Goal: Transaction & Acquisition: Book appointment/travel/reservation

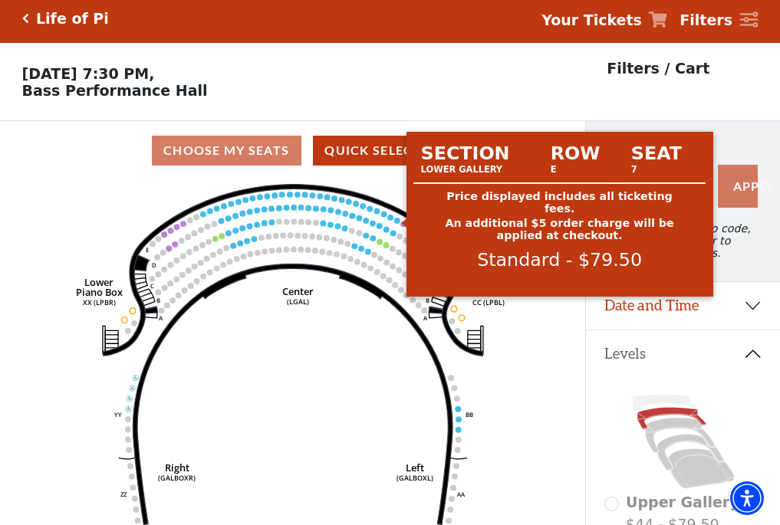
scroll to position [71, 0]
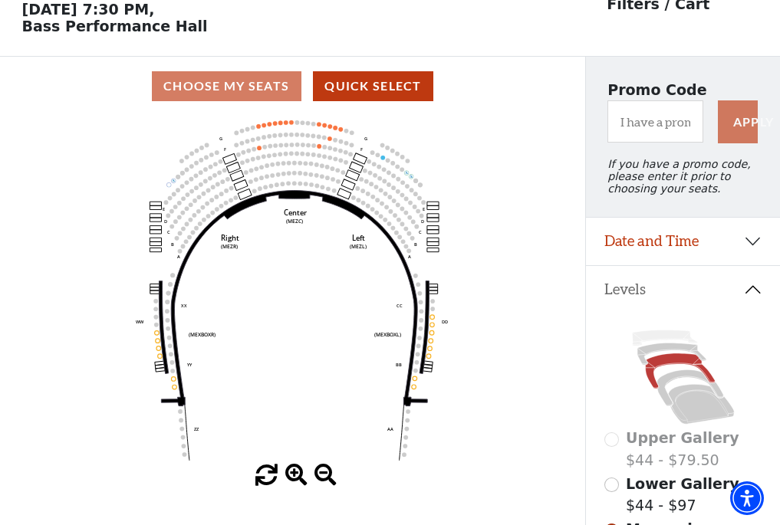
scroll to position [71, 0]
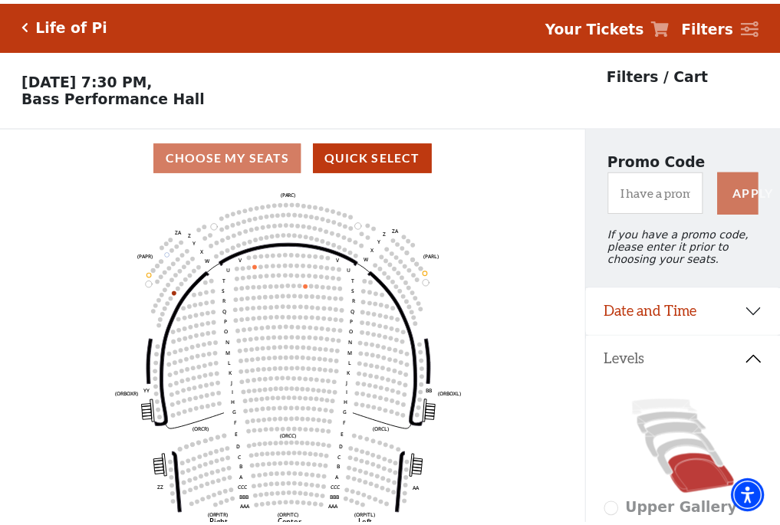
scroll to position [71, 0]
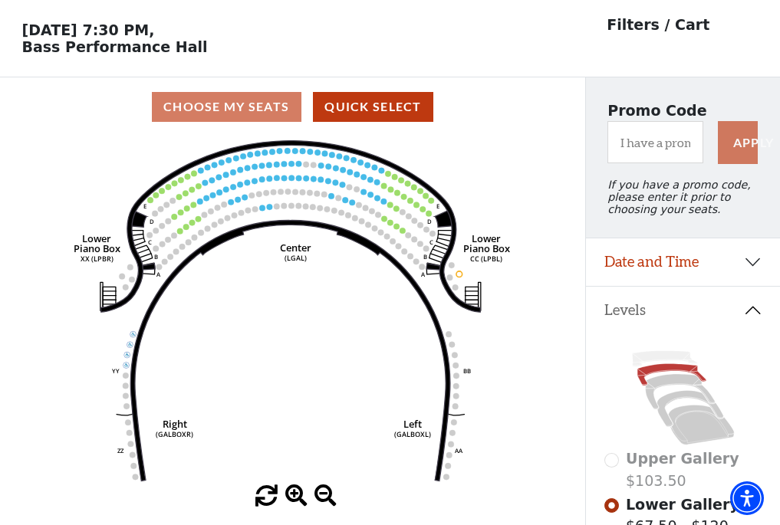
scroll to position [71, 0]
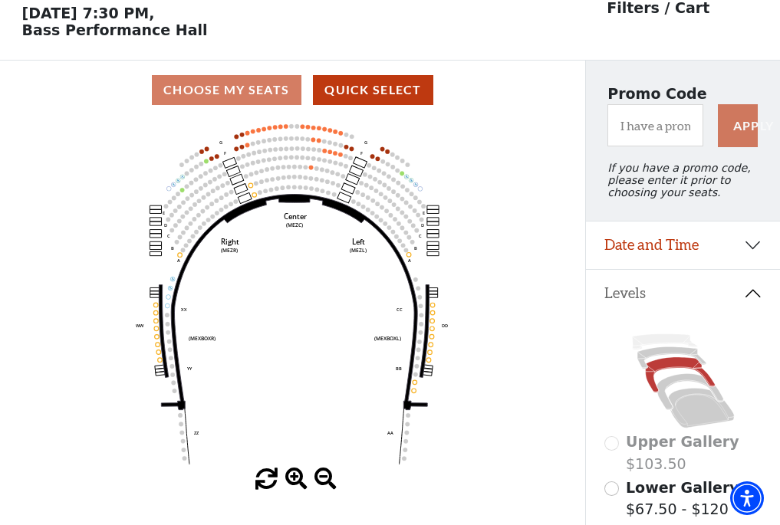
scroll to position [71, 0]
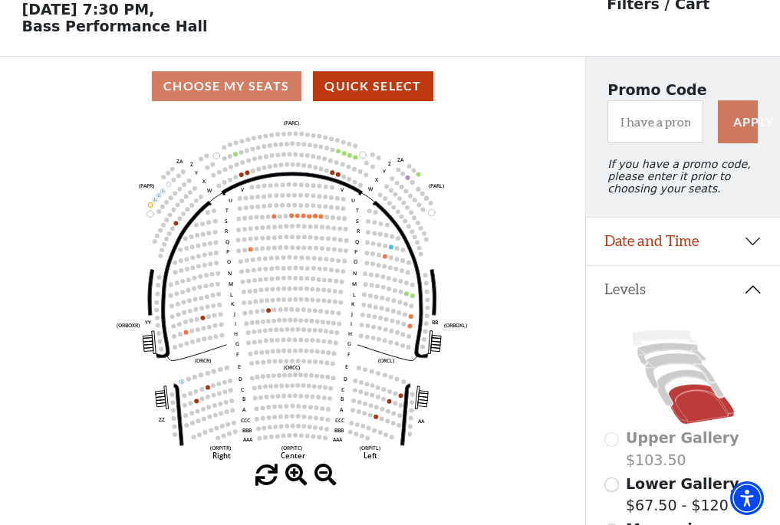
scroll to position [71, 0]
